Goal: Task Accomplishment & Management: Use online tool/utility

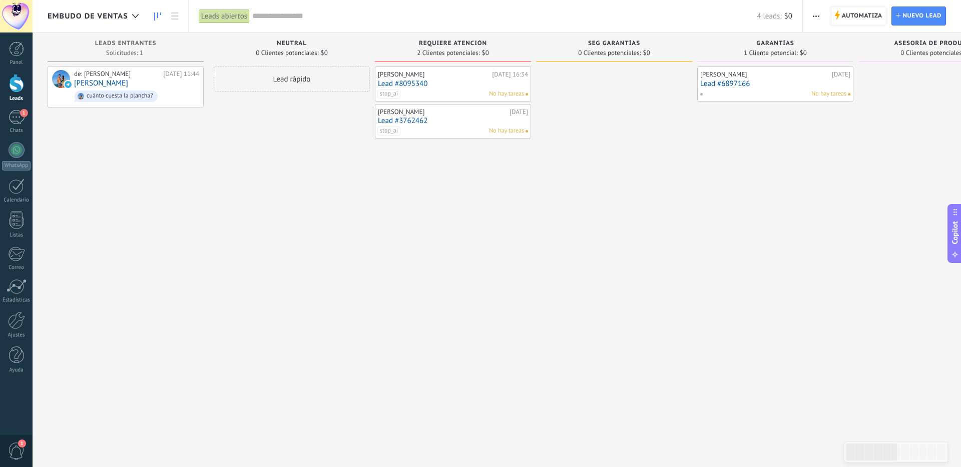
scroll to position [10, 0]
click at [11, 320] on div at bounding box center [16, 321] width 17 height 18
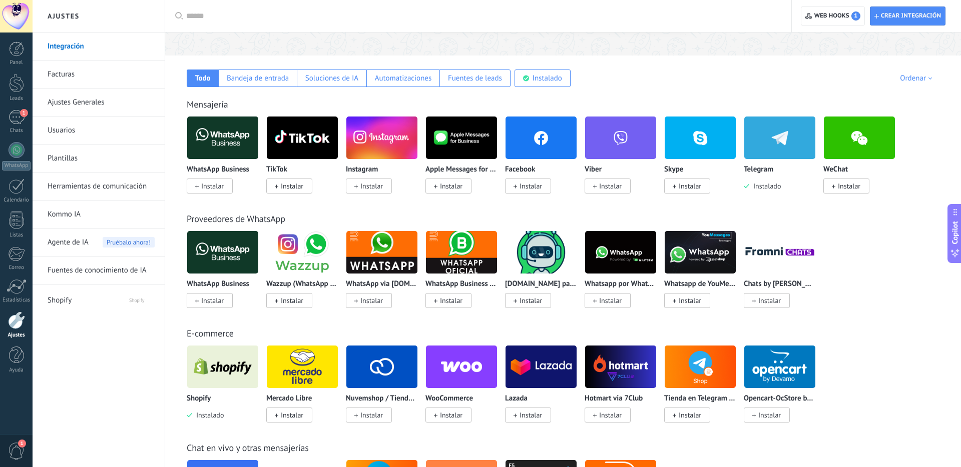
scroll to position [138, 0]
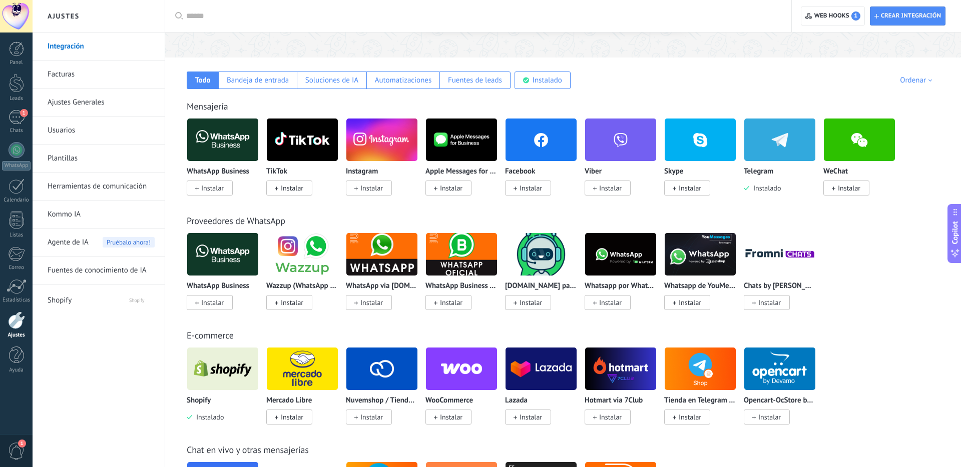
click at [226, 145] on img at bounding box center [222, 140] width 71 height 49
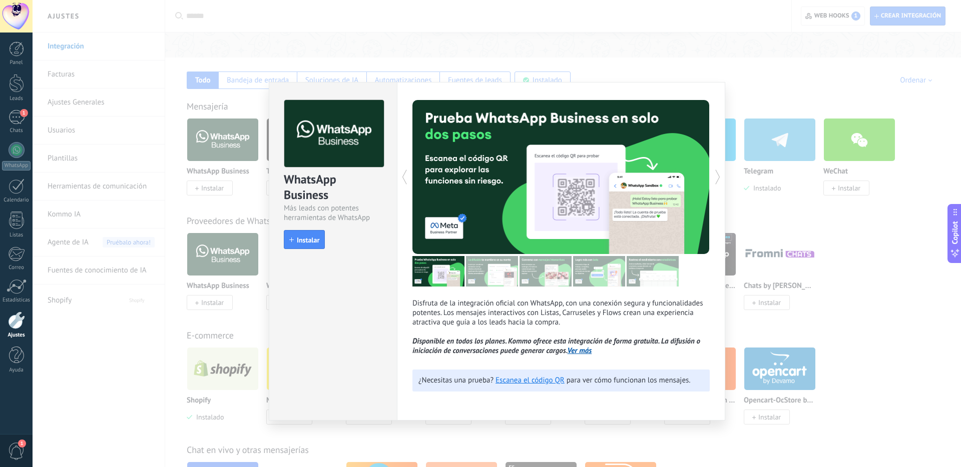
click at [499, 275] on img at bounding box center [492, 271] width 52 height 31
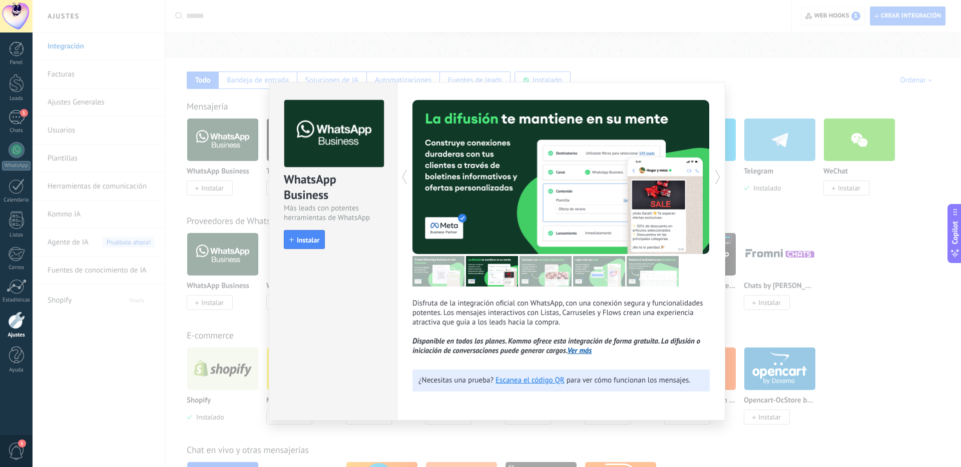
drag, startPoint x: 552, startPoint y: 276, endPoint x: 568, endPoint y: 276, distance: 15.5
click at [552, 276] on img at bounding box center [545, 271] width 52 height 31
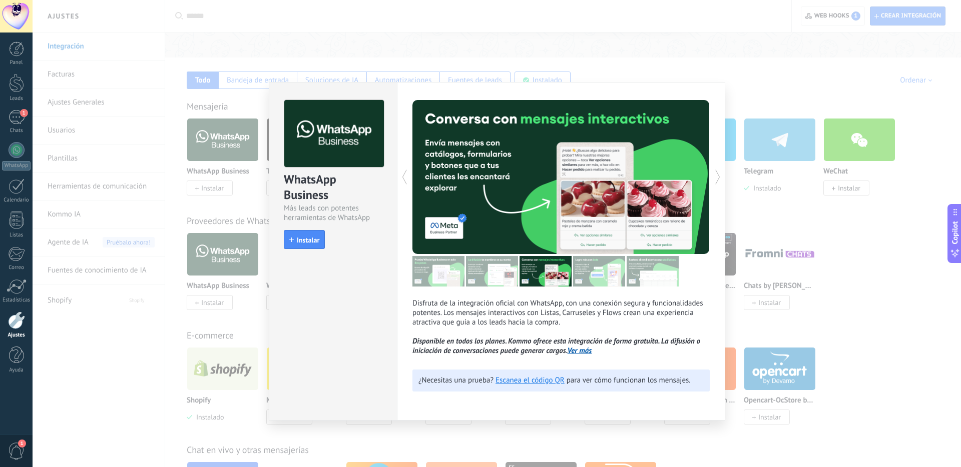
click at [587, 276] on img at bounding box center [599, 271] width 52 height 31
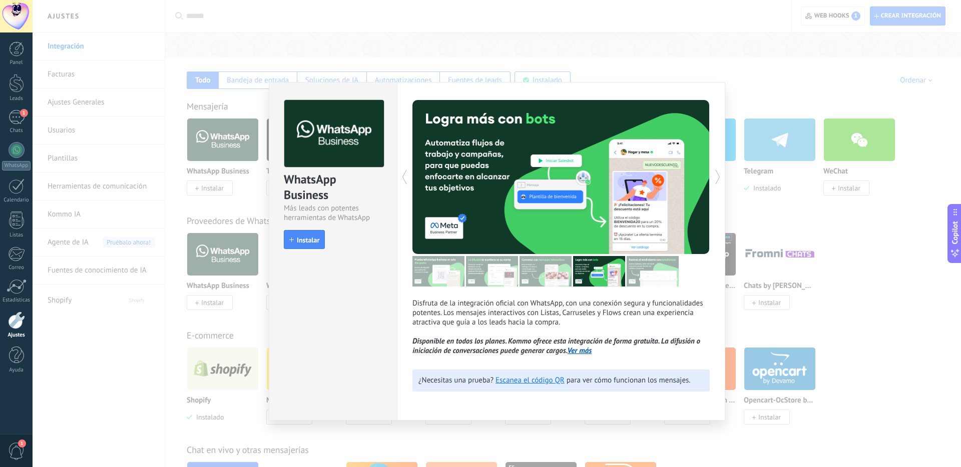
click at [634, 277] on img at bounding box center [652, 271] width 52 height 31
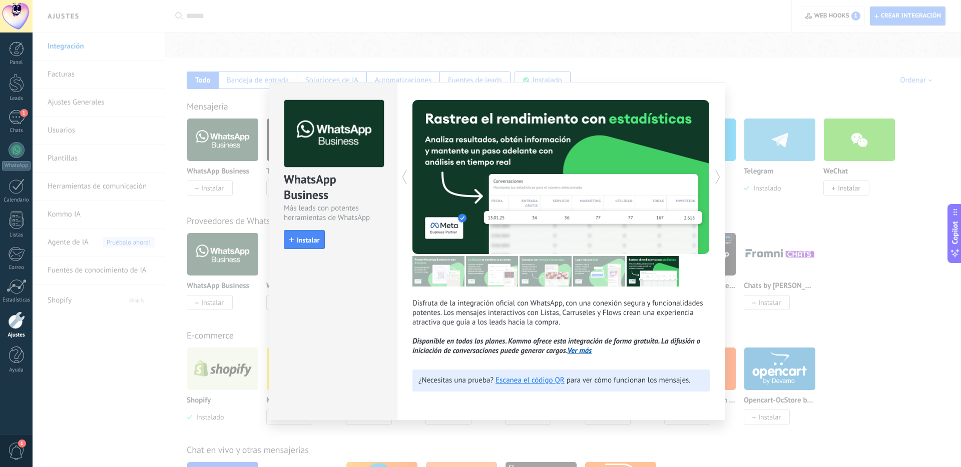
click at [440, 275] on img at bounding box center [438, 271] width 52 height 31
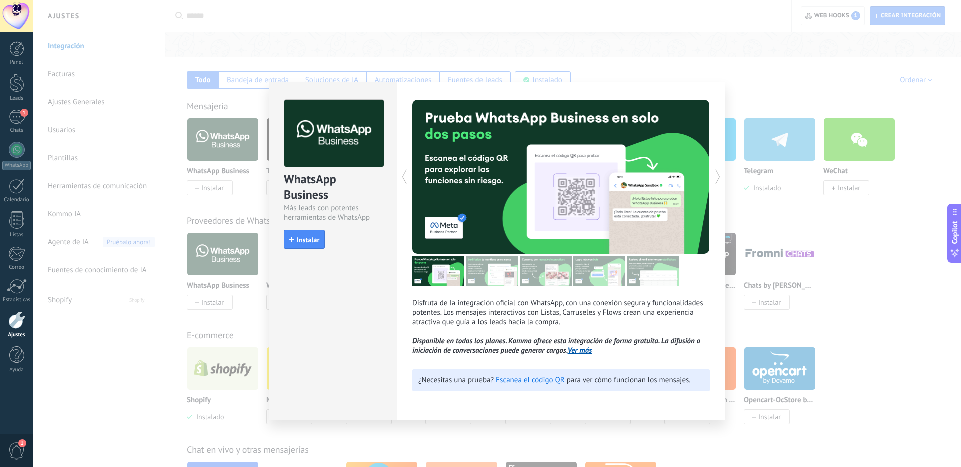
click at [810, 316] on div "WhatsApp Business Más leads con potentes herramientas de WhatsApp install Insta…" at bounding box center [497, 233] width 928 height 467
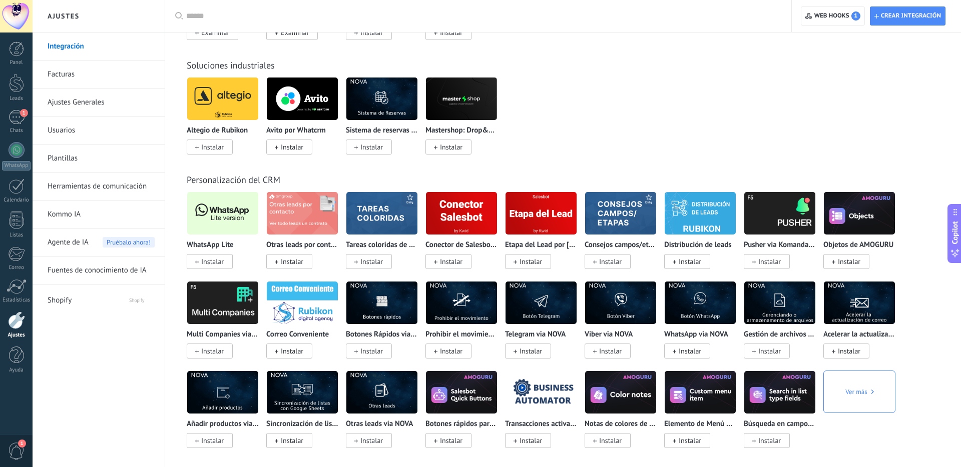
scroll to position [1769, 0]
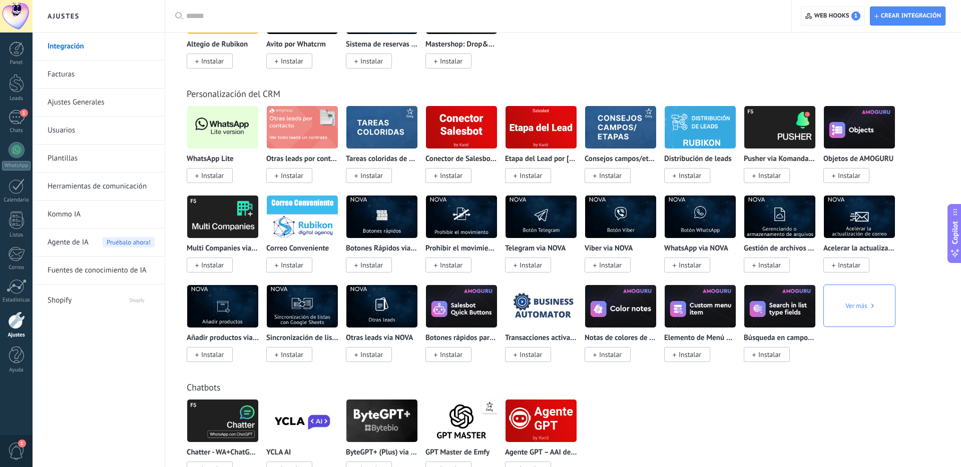
click at [213, 127] on img at bounding box center [222, 127] width 71 height 49
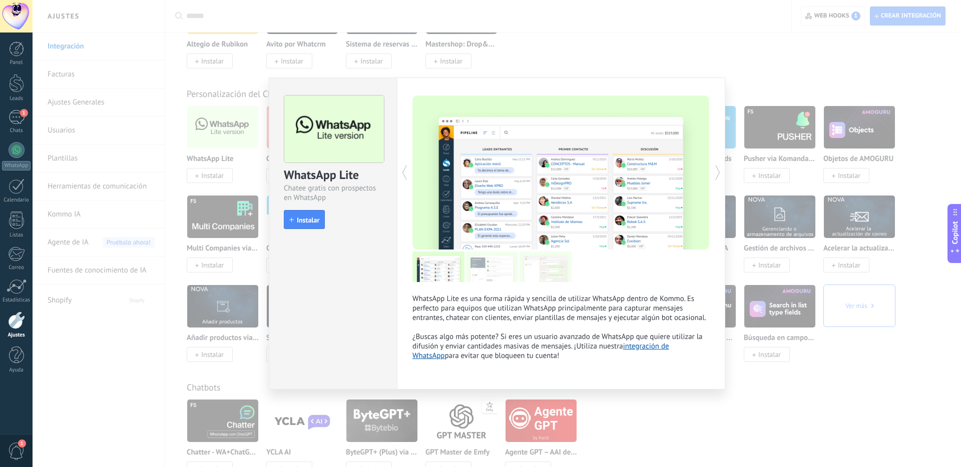
click at [713, 172] on icon at bounding box center [718, 173] width 10 height 20
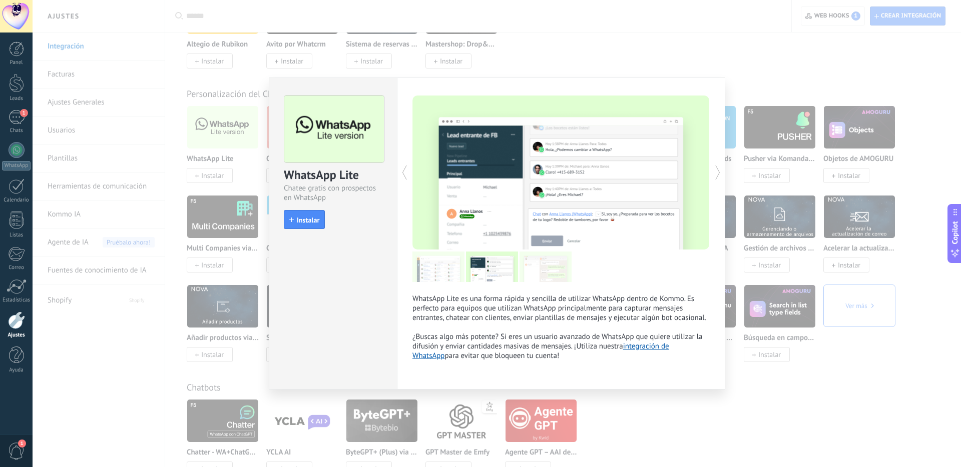
click at [715, 174] on icon at bounding box center [718, 173] width 10 height 20
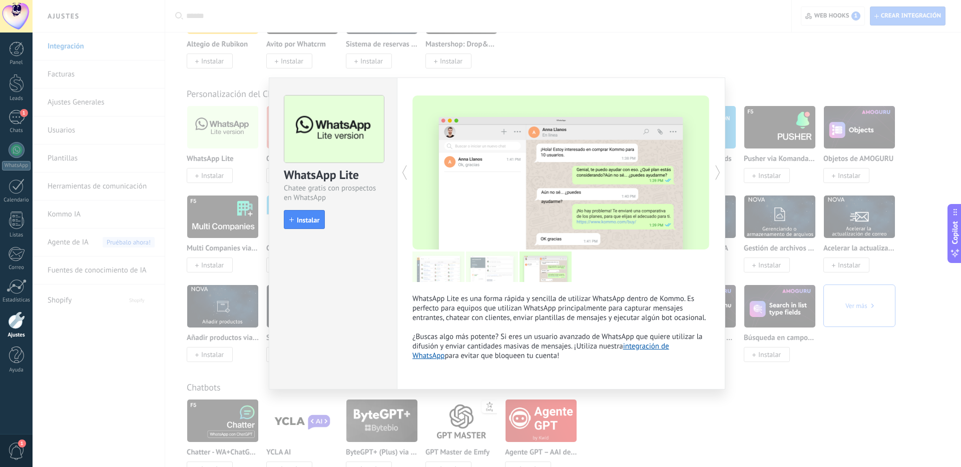
click at [715, 174] on icon at bounding box center [718, 173] width 10 height 20
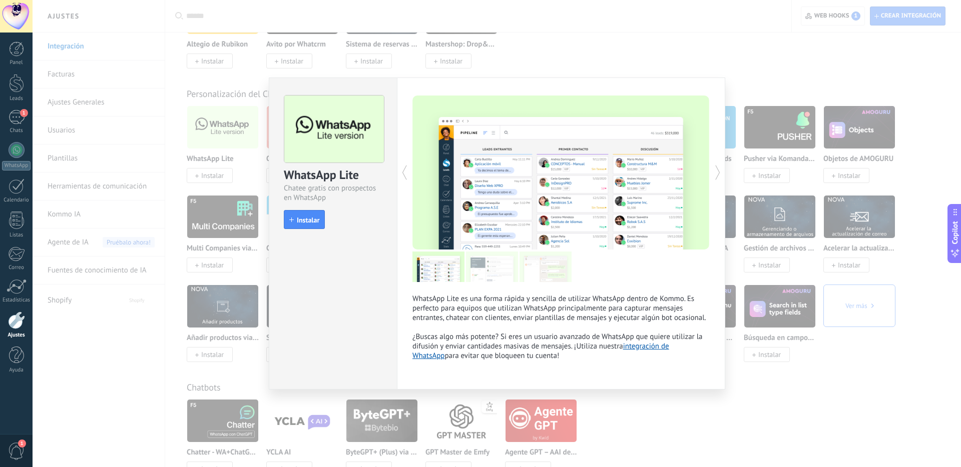
click at [715, 174] on icon at bounding box center [718, 173] width 10 height 20
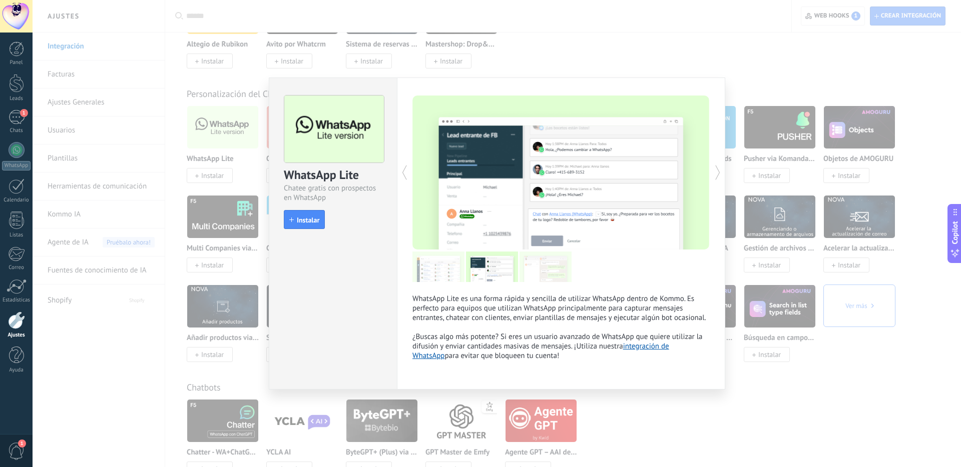
click at [820, 190] on div "WhatsApp Lite Chatee gratis con prospectos en WhatsApp install Instalar WhatsAp…" at bounding box center [497, 233] width 928 height 467
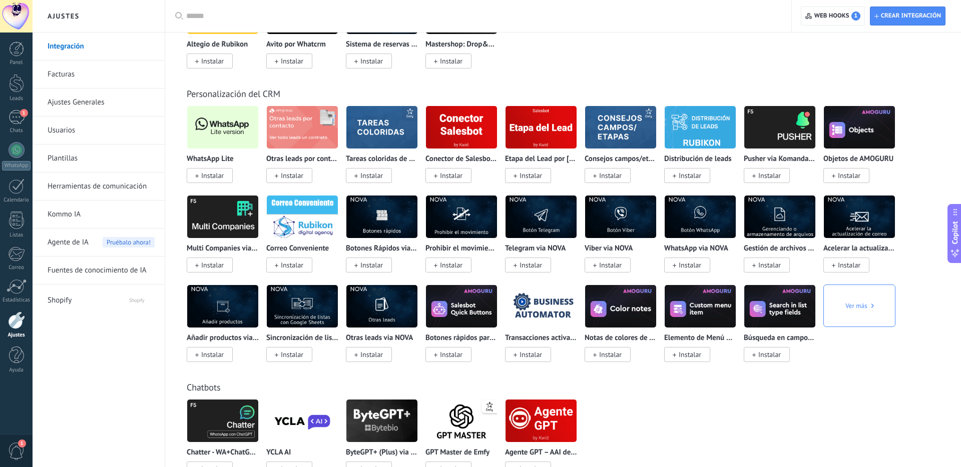
click at [878, 310] on div "Ver más" at bounding box center [859, 306] width 72 height 43
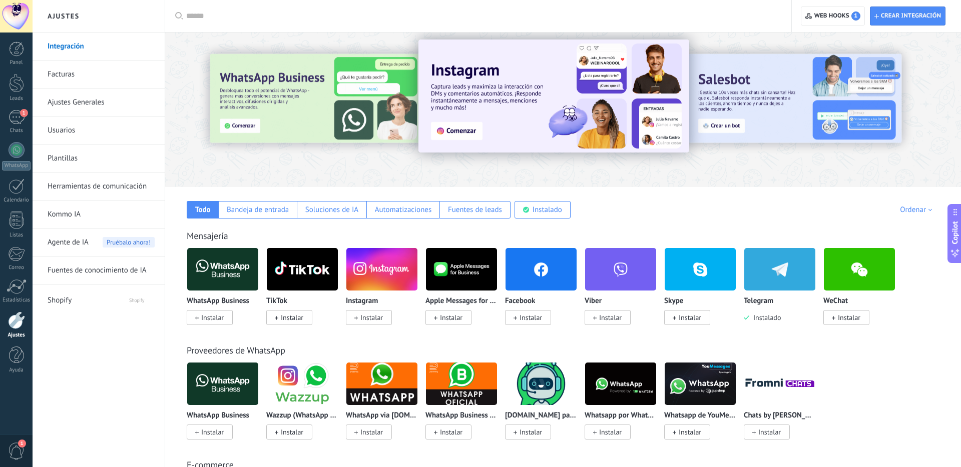
scroll to position [0, 0]
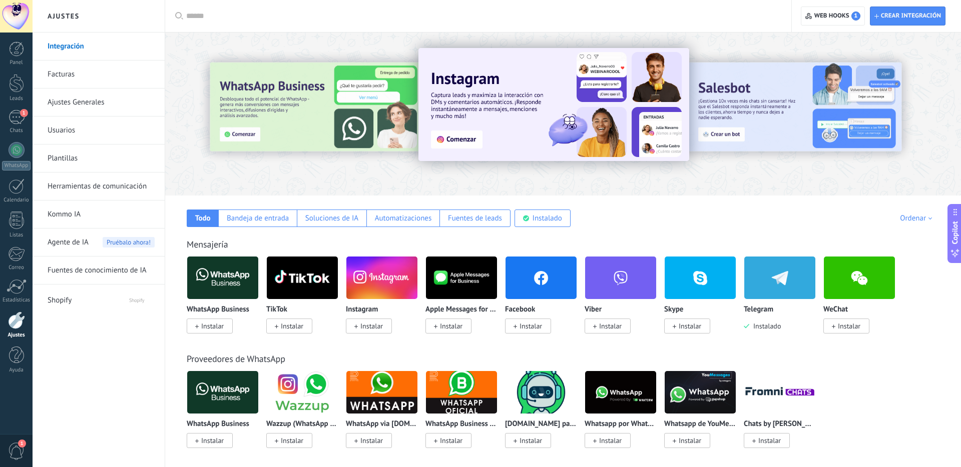
click at [211, 326] on span "Instalar" at bounding box center [212, 326] width 23 height 9
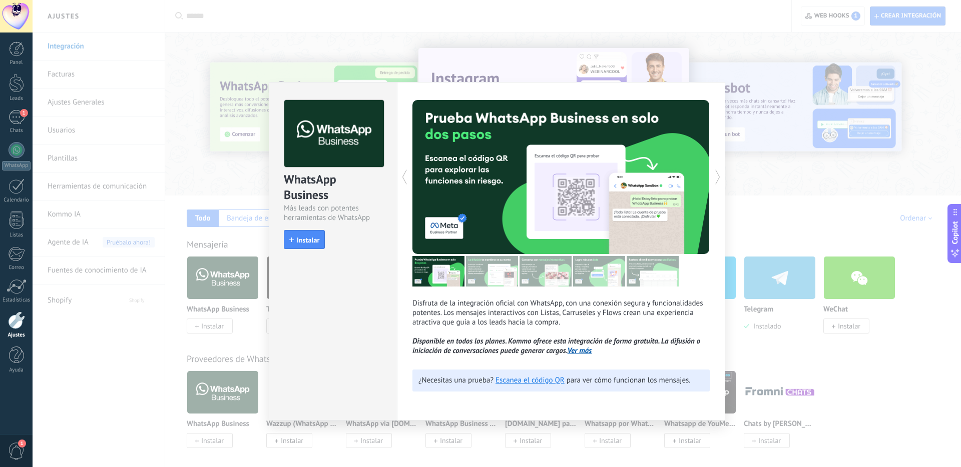
click at [497, 269] on img at bounding box center [492, 271] width 52 height 31
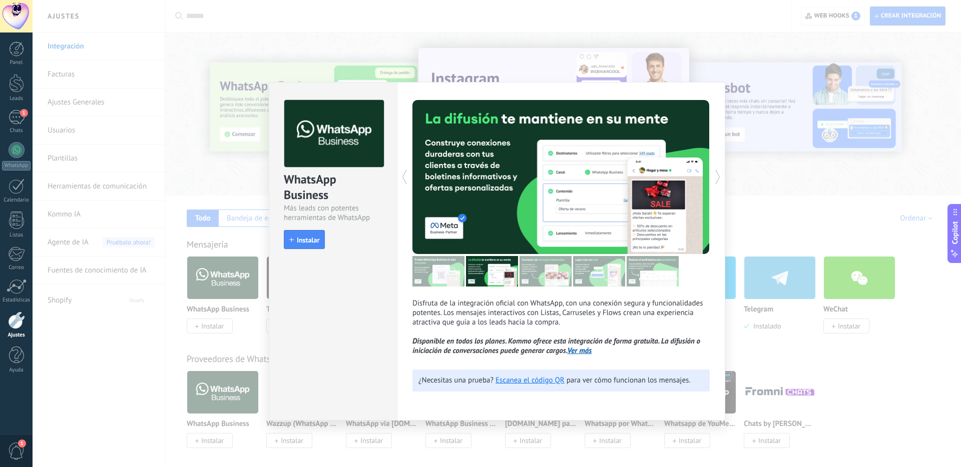
click at [552, 275] on img at bounding box center [545, 271] width 52 height 31
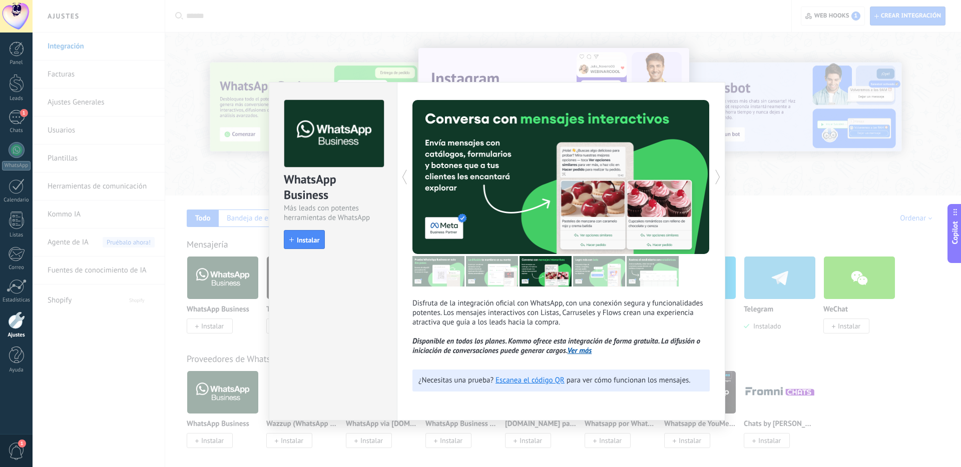
click at [595, 275] on img at bounding box center [599, 271] width 52 height 31
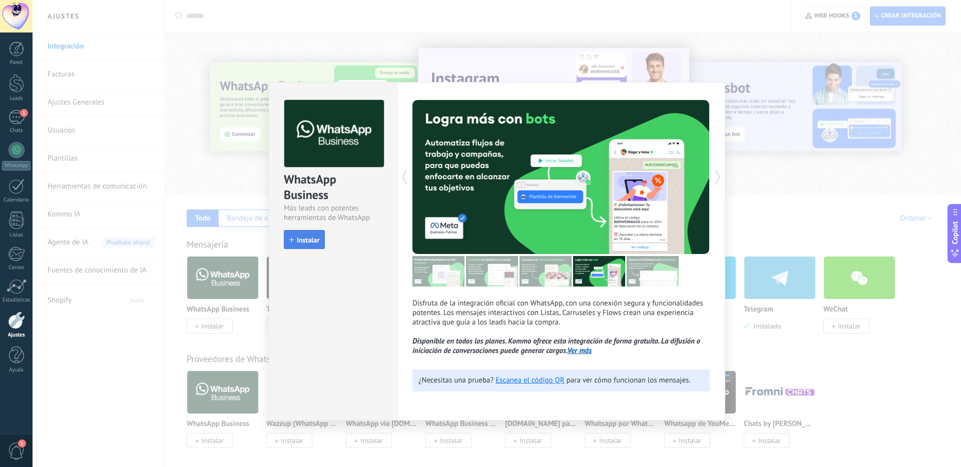
click at [298, 244] on span "Instalar" at bounding box center [308, 240] width 23 height 7
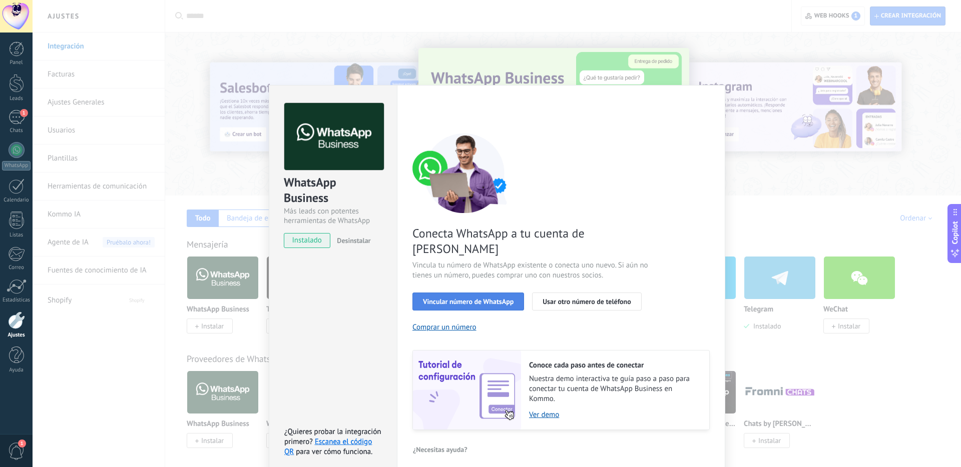
click at [495, 298] on span "Vincular número de WhatsApp" at bounding box center [468, 301] width 91 height 7
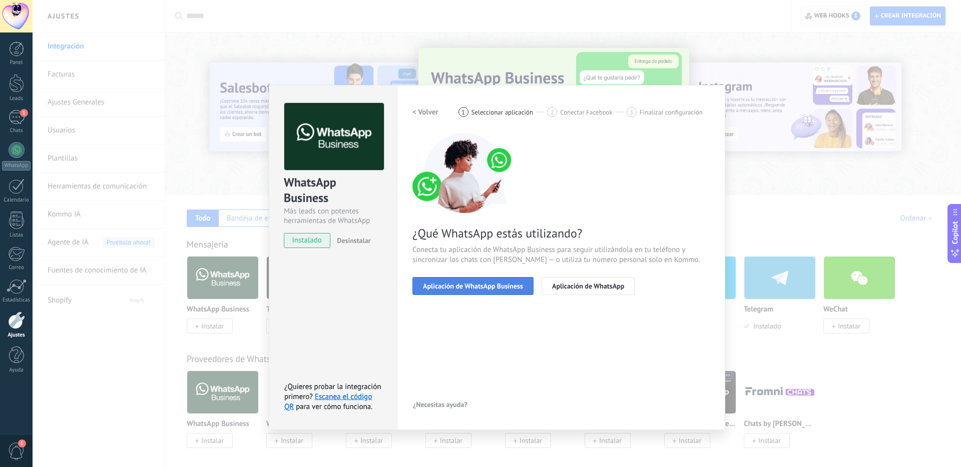
click at [495, 283] on span "Aplicación de WhatsApp Business" at bounding box center [473, 286] width 100 height 7
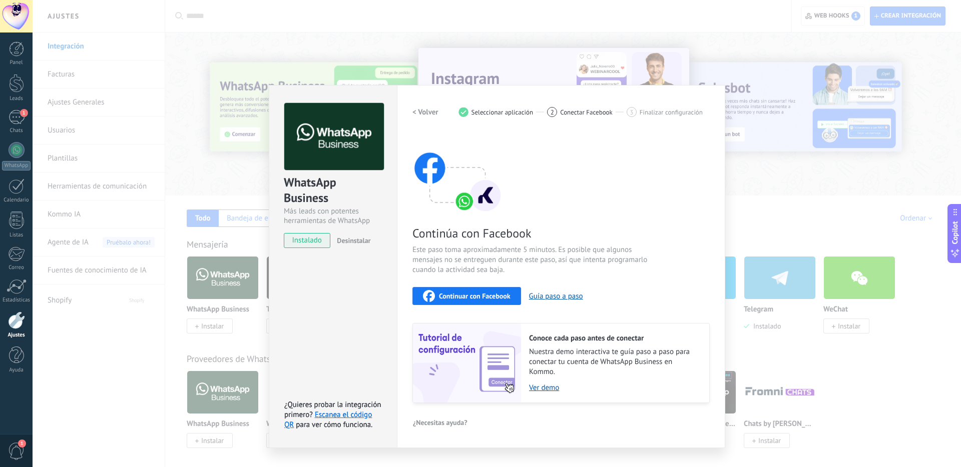
click at [455, 295] on span "Continuar con Facebook" at bounding box center [475, 296] width 72 height 7
click at [481, 296] on span "Continuar con Facebook" at bounding box center [475, 296] width 72 height 7
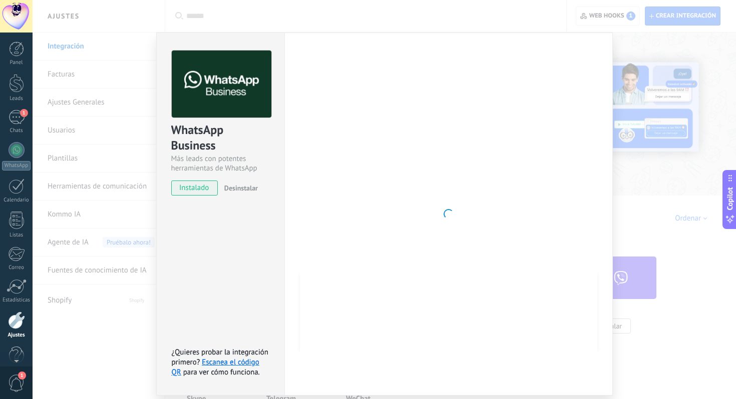
scroll to position [17, 0]
